Goal: Use online tool/utility: Utilize a website feature to perform a specific function

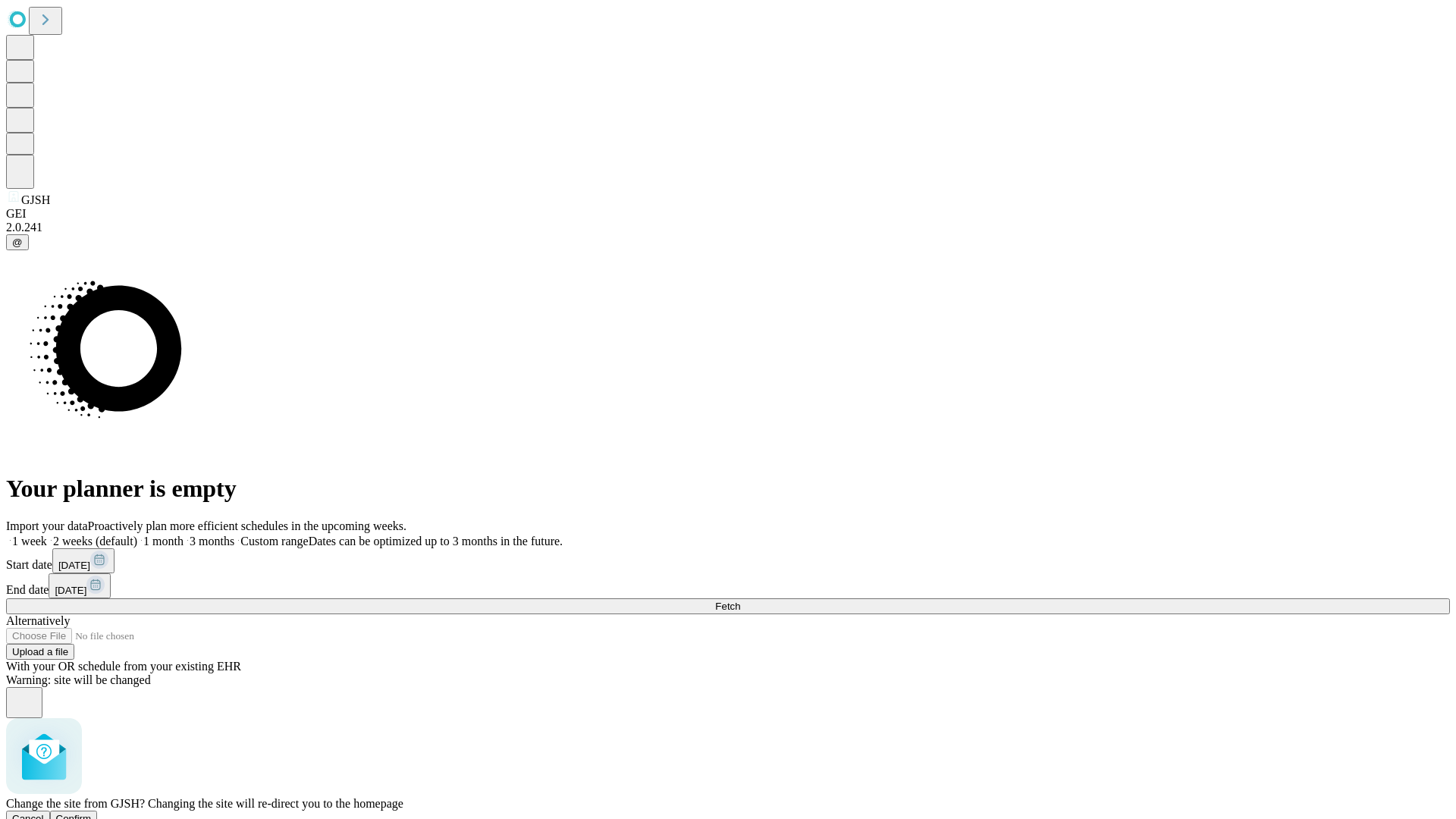
click at [91, 813] on span "Confirm" at bounding box center [73, 819] width 36 height 12
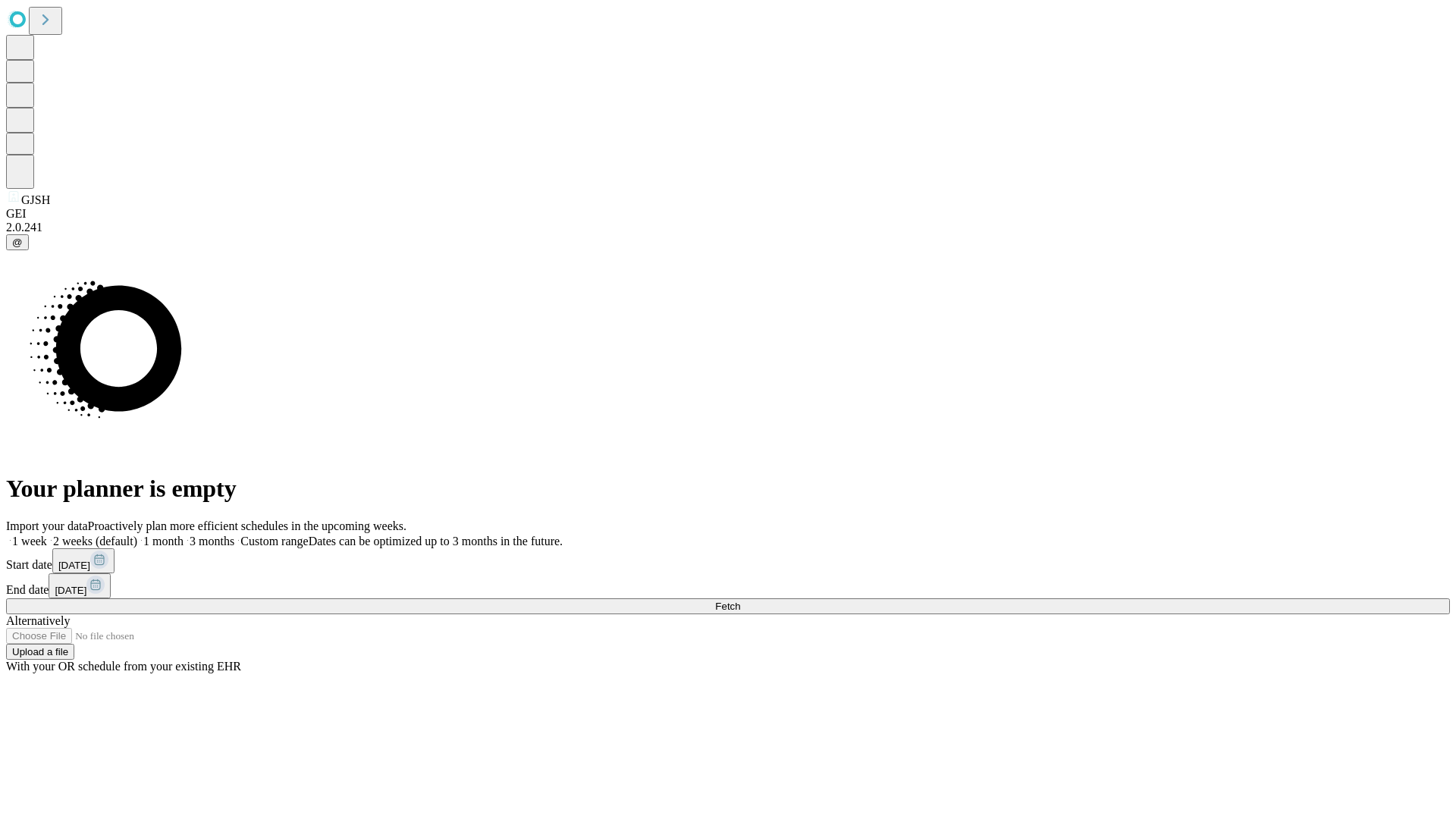
click at [47, 535] on label "1 week" at bounding box center [26, 541] width 41 height 13
click at [740, 601] on span "Fetch" at bounding box center [727, 607] width 25 height 12
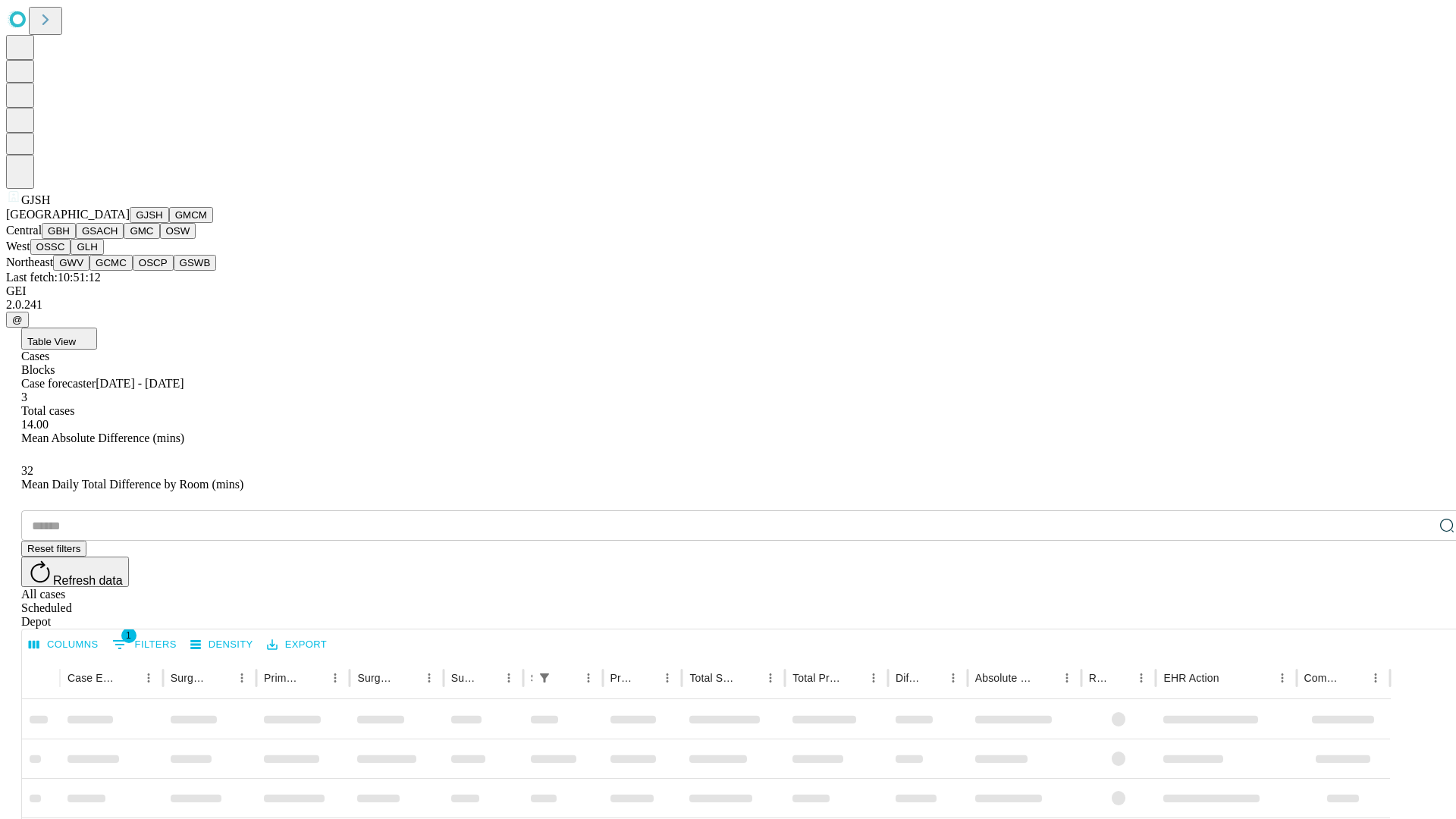
click at [169, 223] on button "GMCM" at bounding box center [192, 215] width 44 height 16
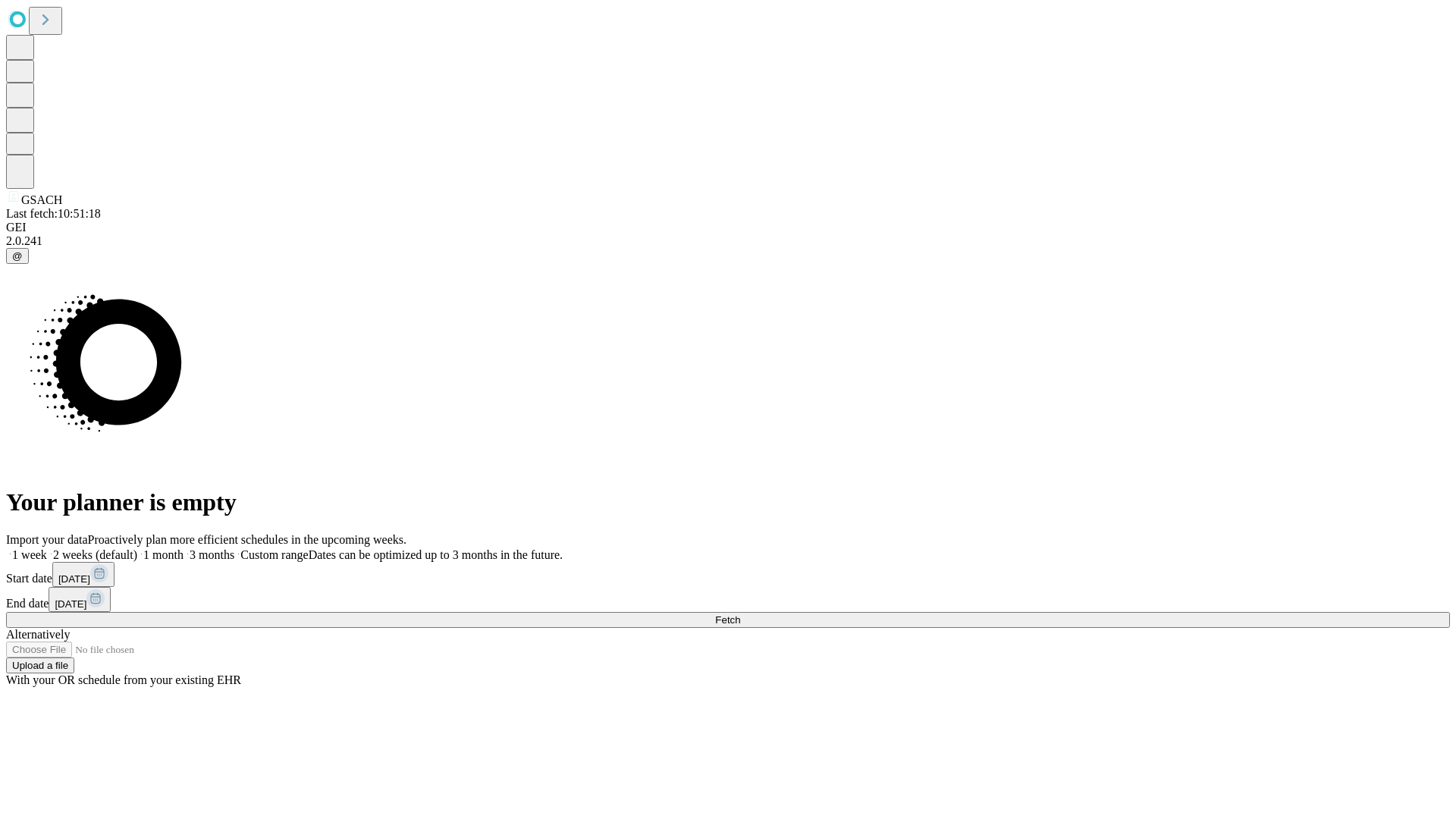
click at [47, 548] on label "1 week" at bounding box center [26, 554] width 41 height 13
click at [740, 615] on span "Fetch" at bounding box center [727, 621] width 25 height 12
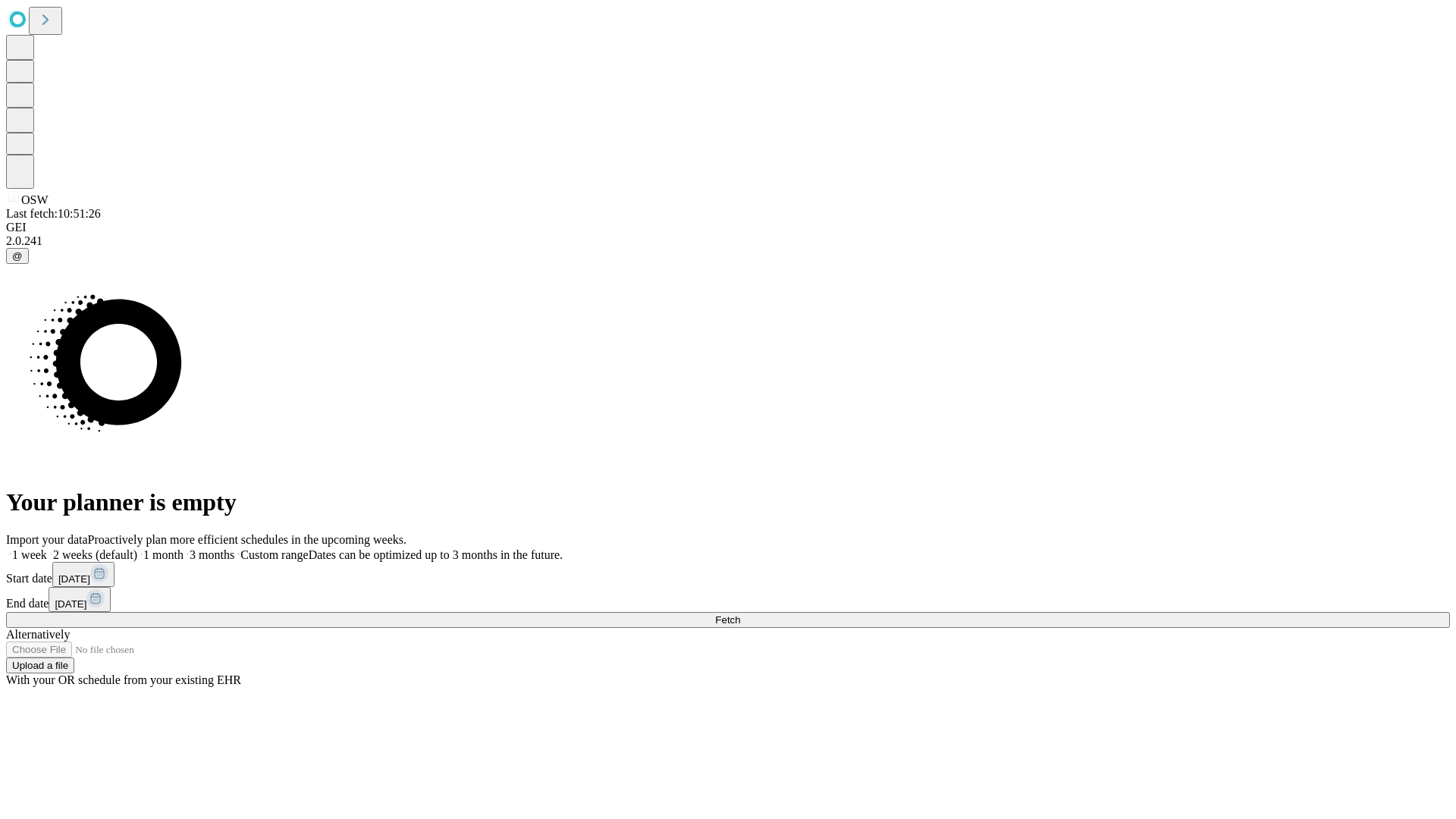
click at [47, 548] on label "1 week" at bounding box center [26, 554] width 41 height 13
click at [740, 615] on span "Fetch" at bounding box center [727, 621] width 25 height 12
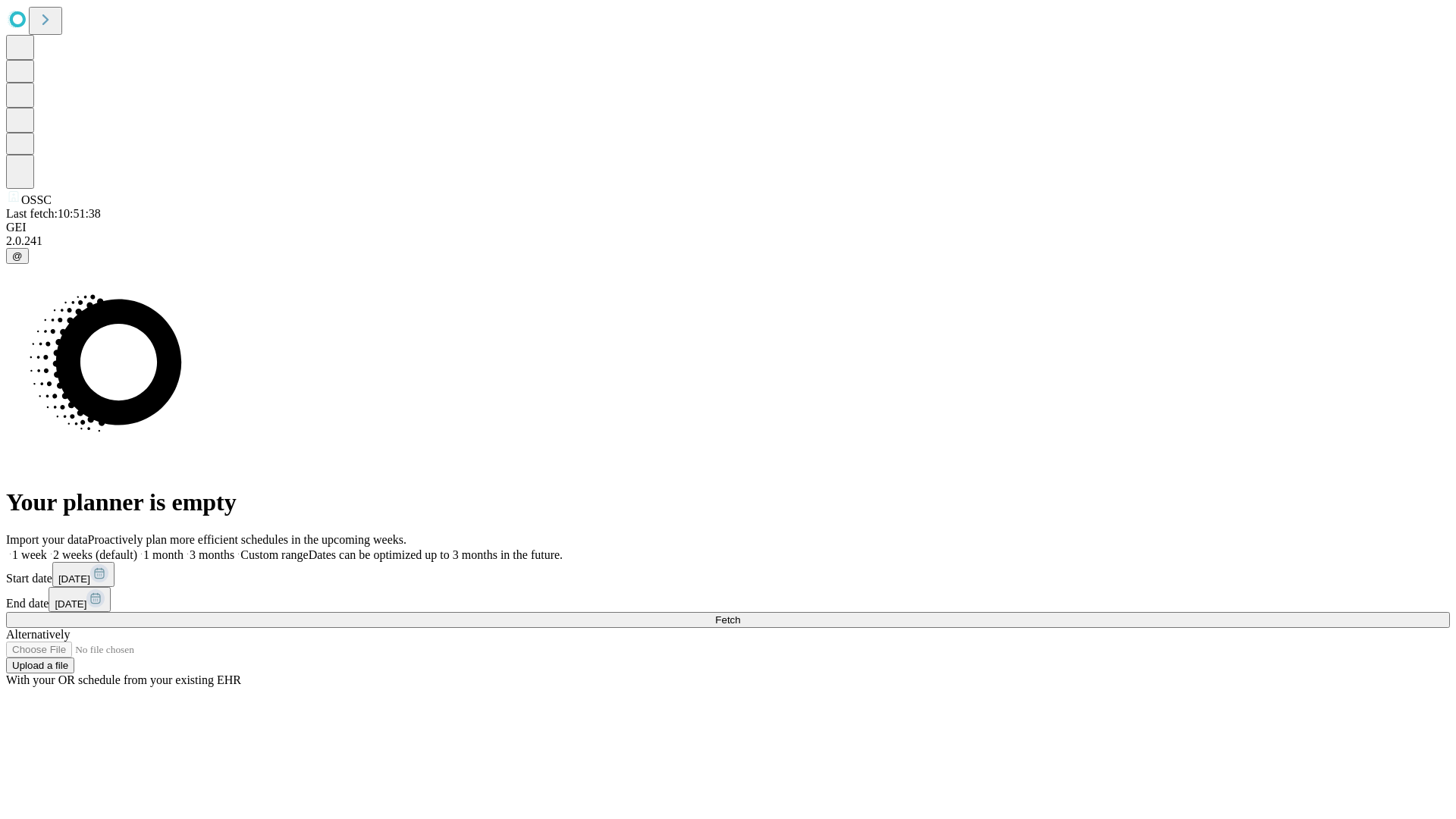
click at [740, 615] on span "Fetch" at bounding box center [727, 621] width 25 height 12
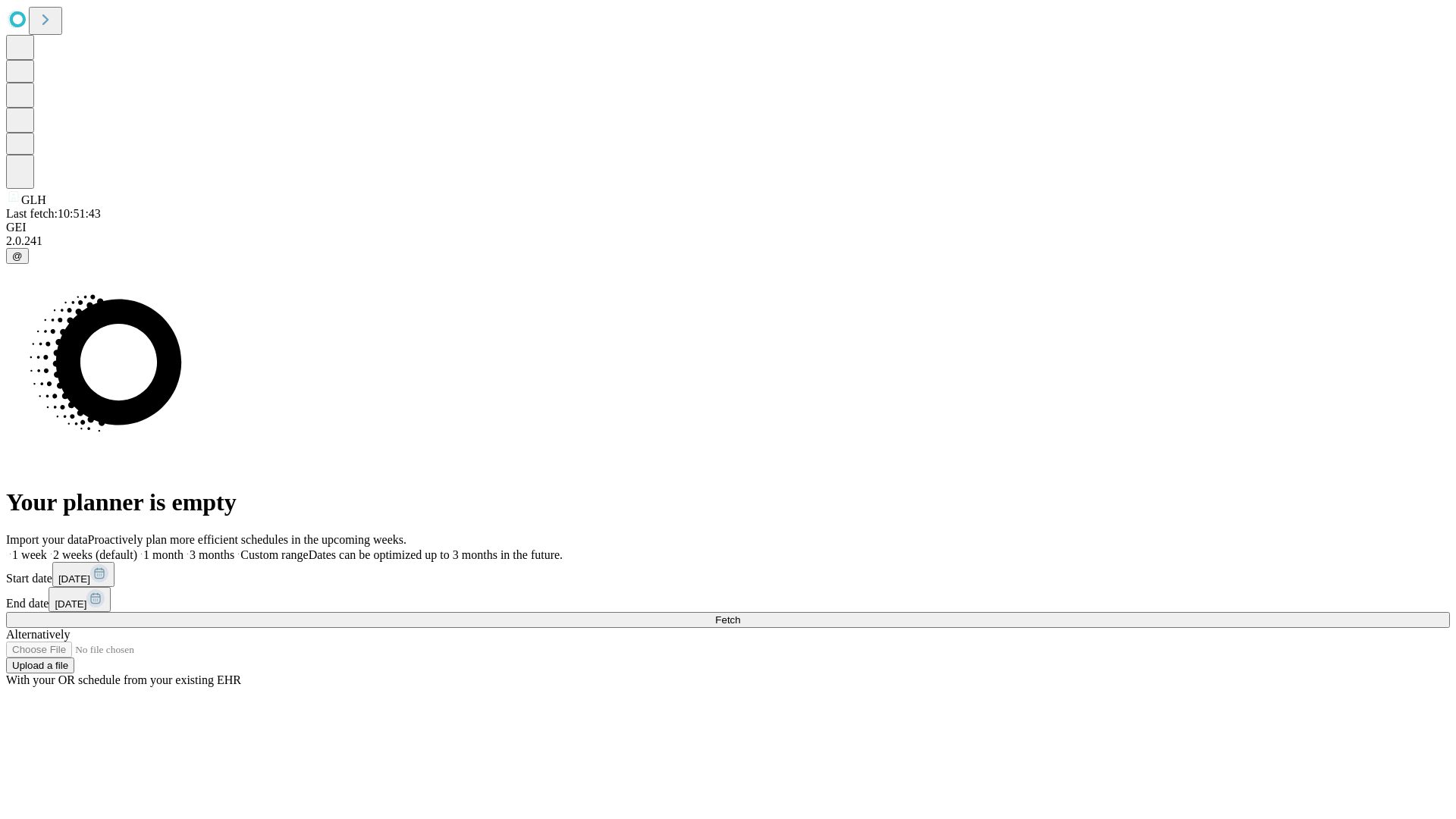
click at [47, 548] on label "1 week" at bounding box center [26, 554] width 41 height 13
click at [740, 615] on span "Fetch" at bounding box center [727, 621] width 25 height 12
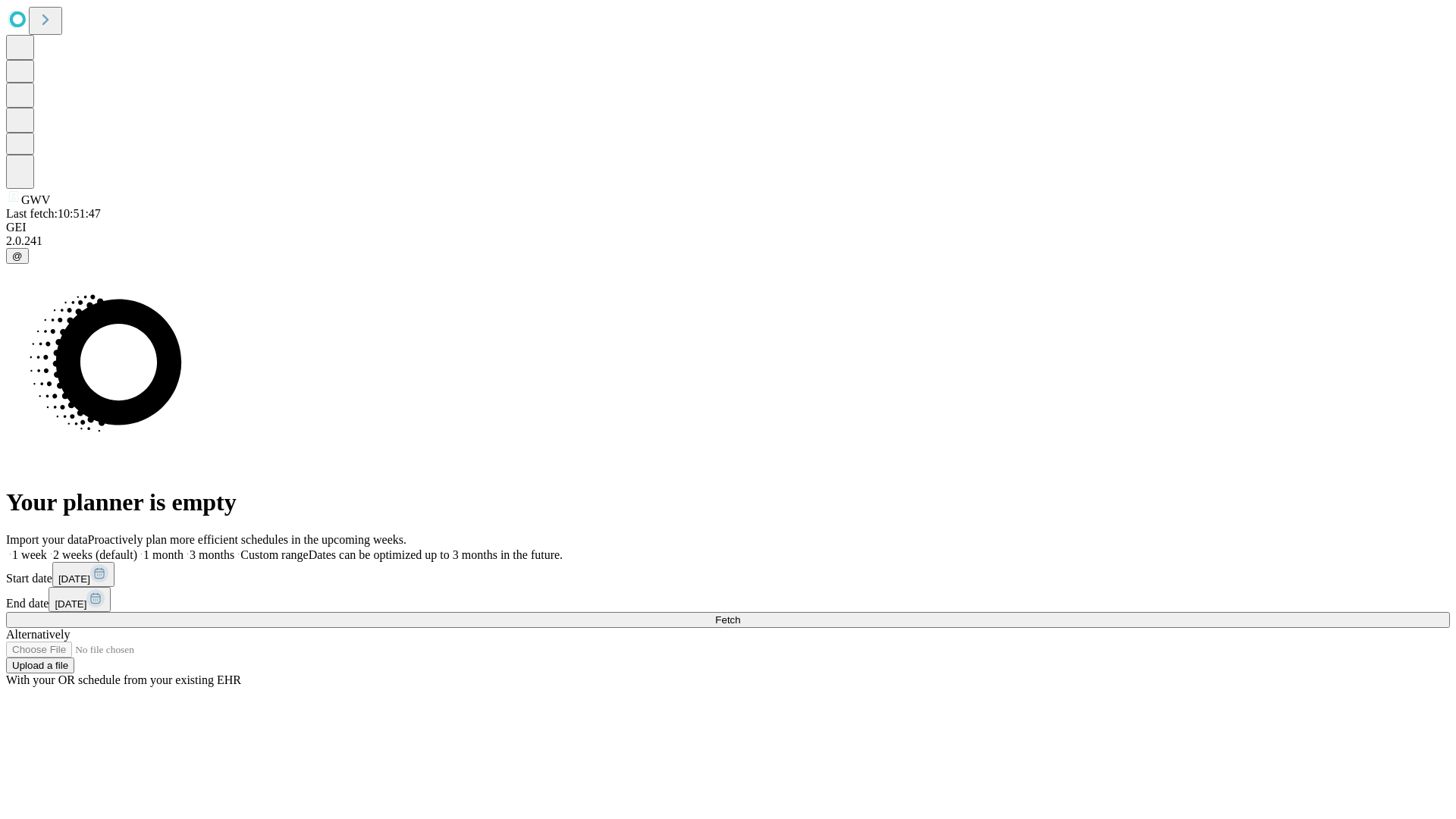
click at [47, 548] on label "1 week" at bounding box center [26, 554] width 41 height 13
click at [740, 615] on span "Fetch" at bounding box center [727, 621] width 25 height 12
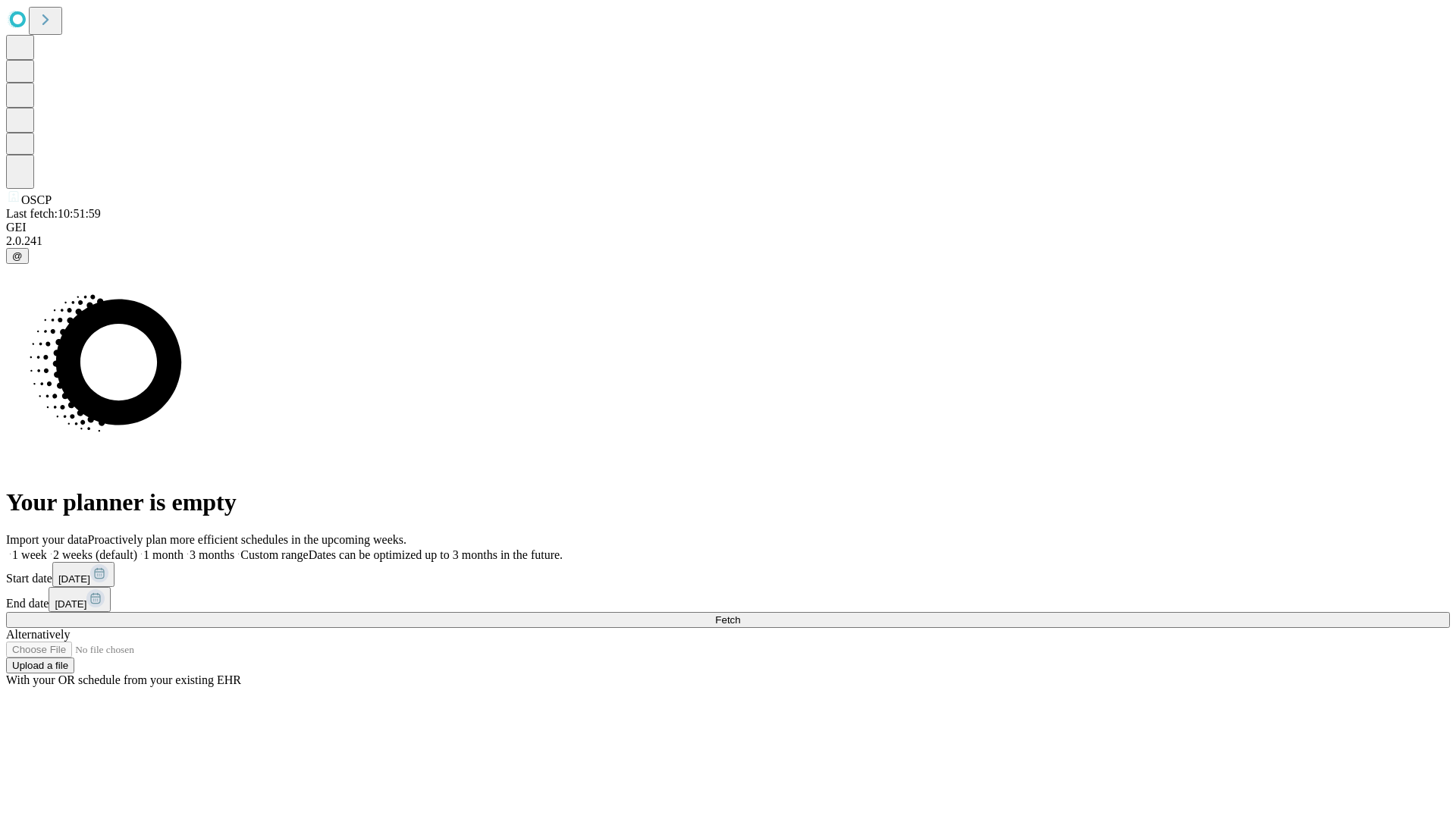
click at [740, 615] on span "Fetch" at bounding box center [727, 621] width 25 height 12
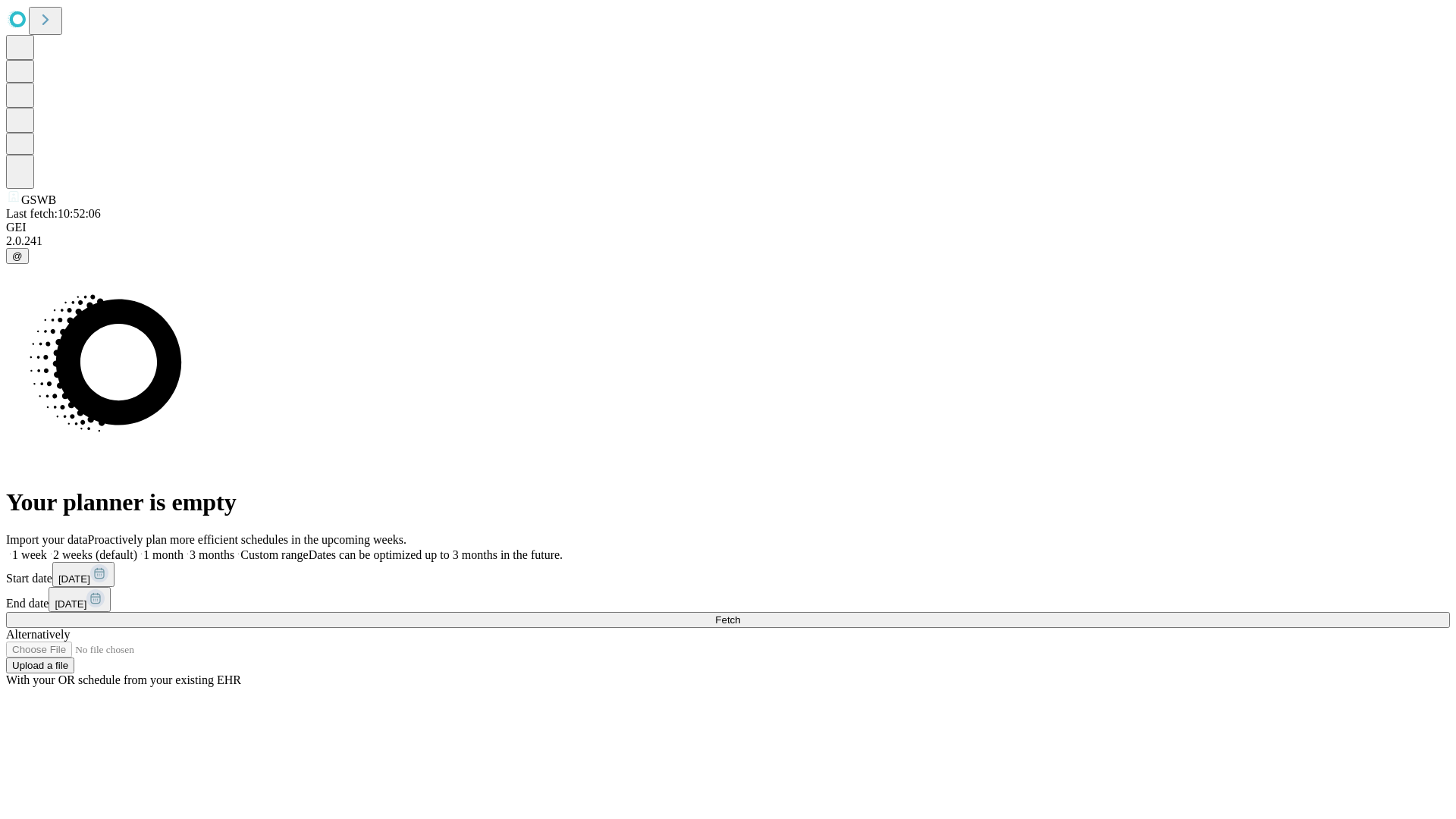
click at [47, 548] on label "1 week" at bounding box center [26, 554] width 41 height 13
click at [740, 615] on span "Fetch" at bounding box center [727, 621] width 25 height 12
